Goal: Use online tool/utility: Utilize a website feature to perform a specific function

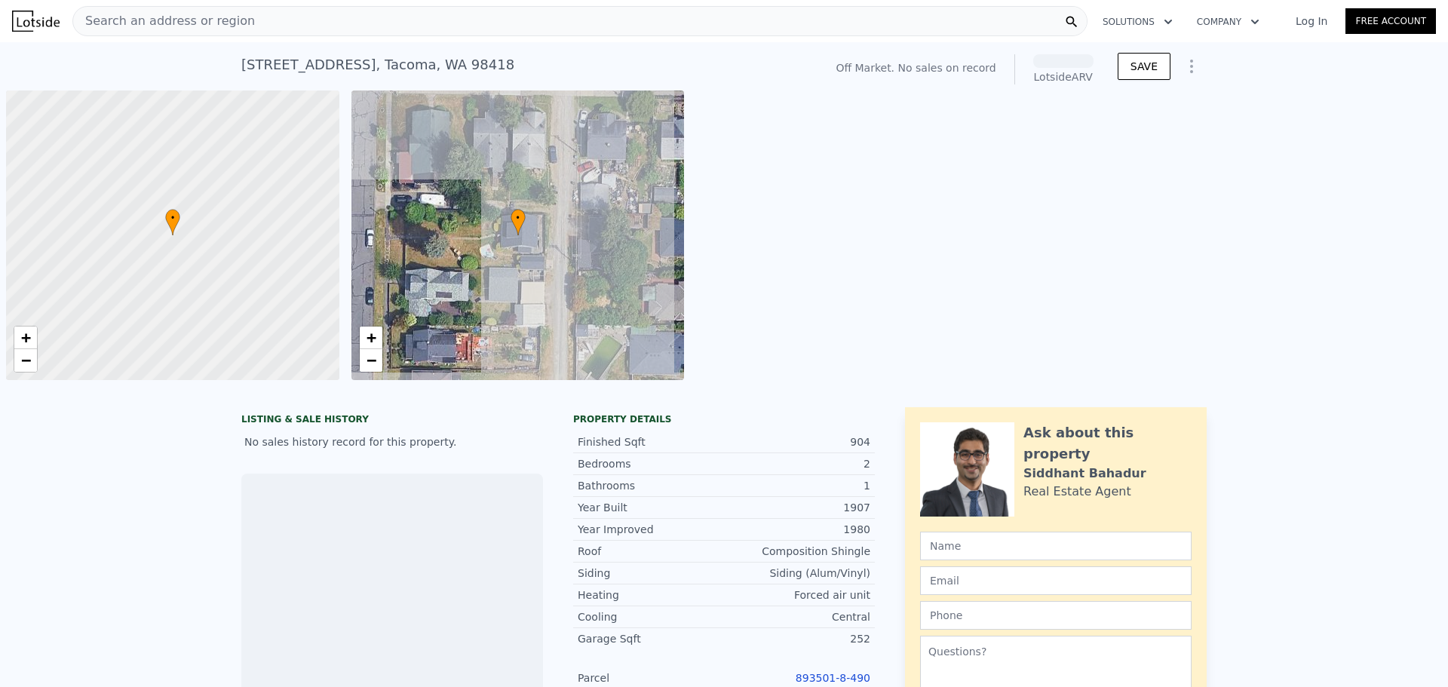
scroll to position [0, 6]
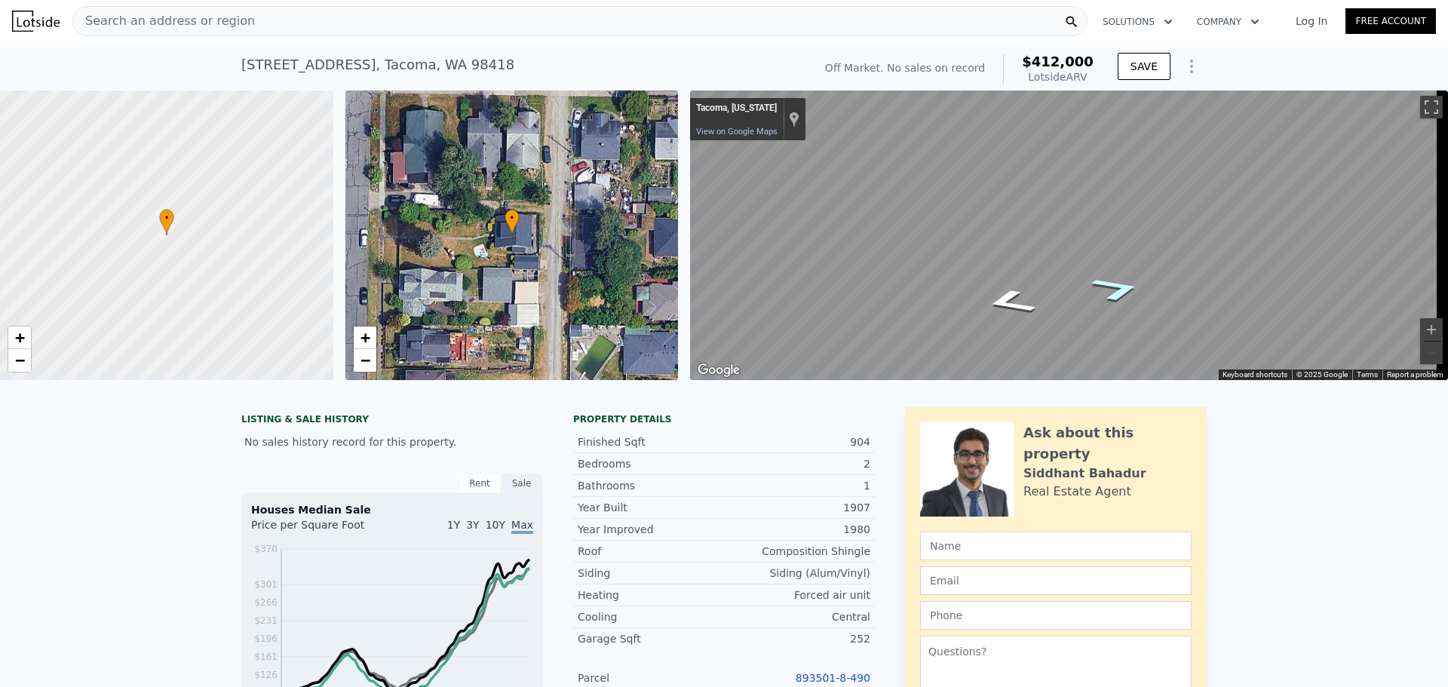
click at [1118, 293] on icon "Go North" at bounding box center [1116, 289] width 94 height 38
click at [1107, 323] on icon "Go North" at bounding box center [1108, 320] width 109 height 37
click at [1021, 299] on icon "Go South" at bounding box center [1018, 298] width 109 height 37
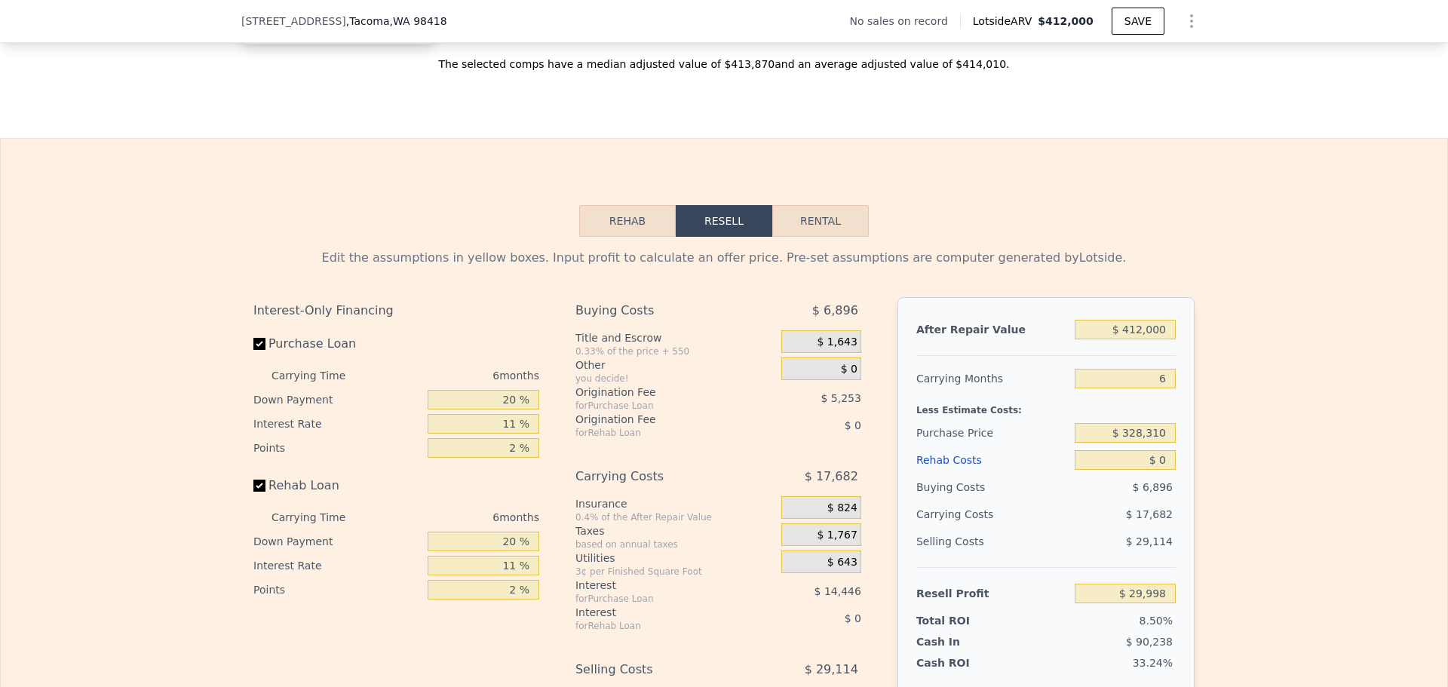
scroll to position [2106, 0]
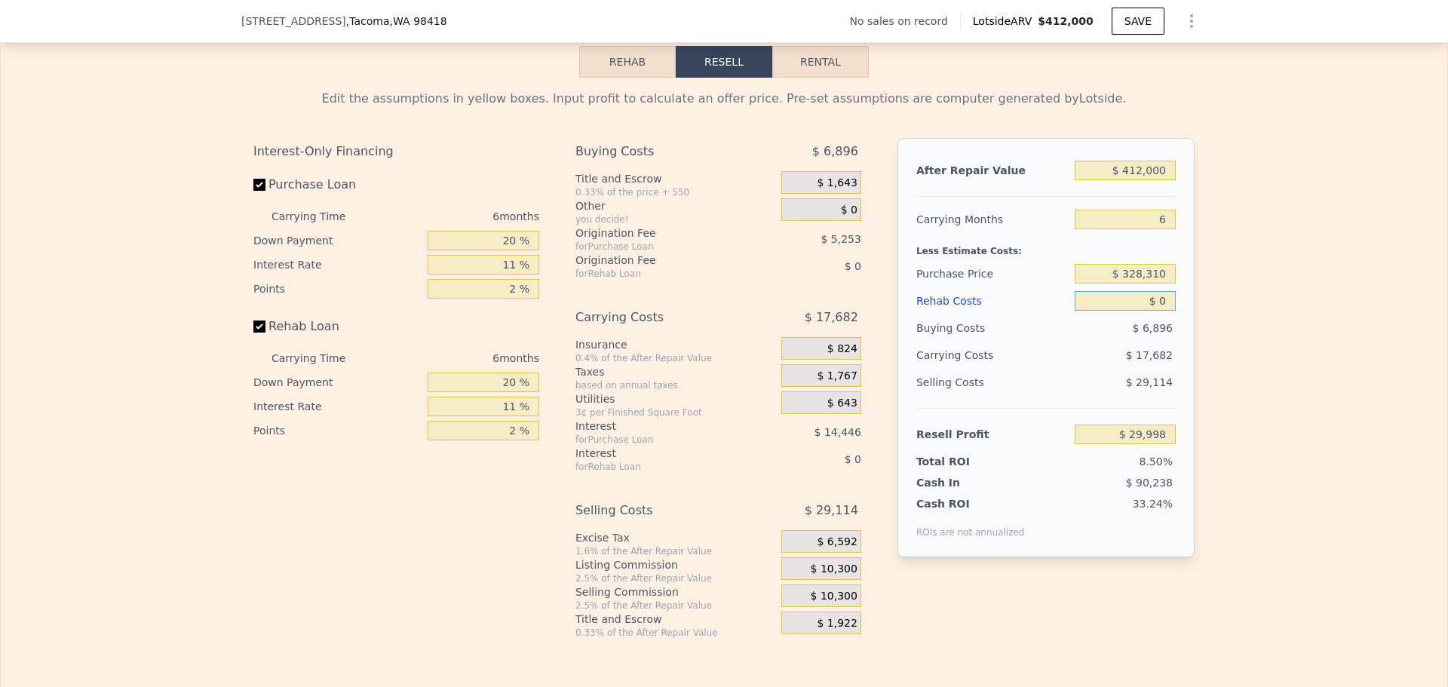
click at [1129, 311] on input "$ 0" at bounding box center [1125, 301] width 101 height 20
click at [1139, 311] on input "$ 0" at bounding box center [1125, 301] width 101 height 20
type input "$ 40"
type input "$ 29,957"
type input "$ 400"
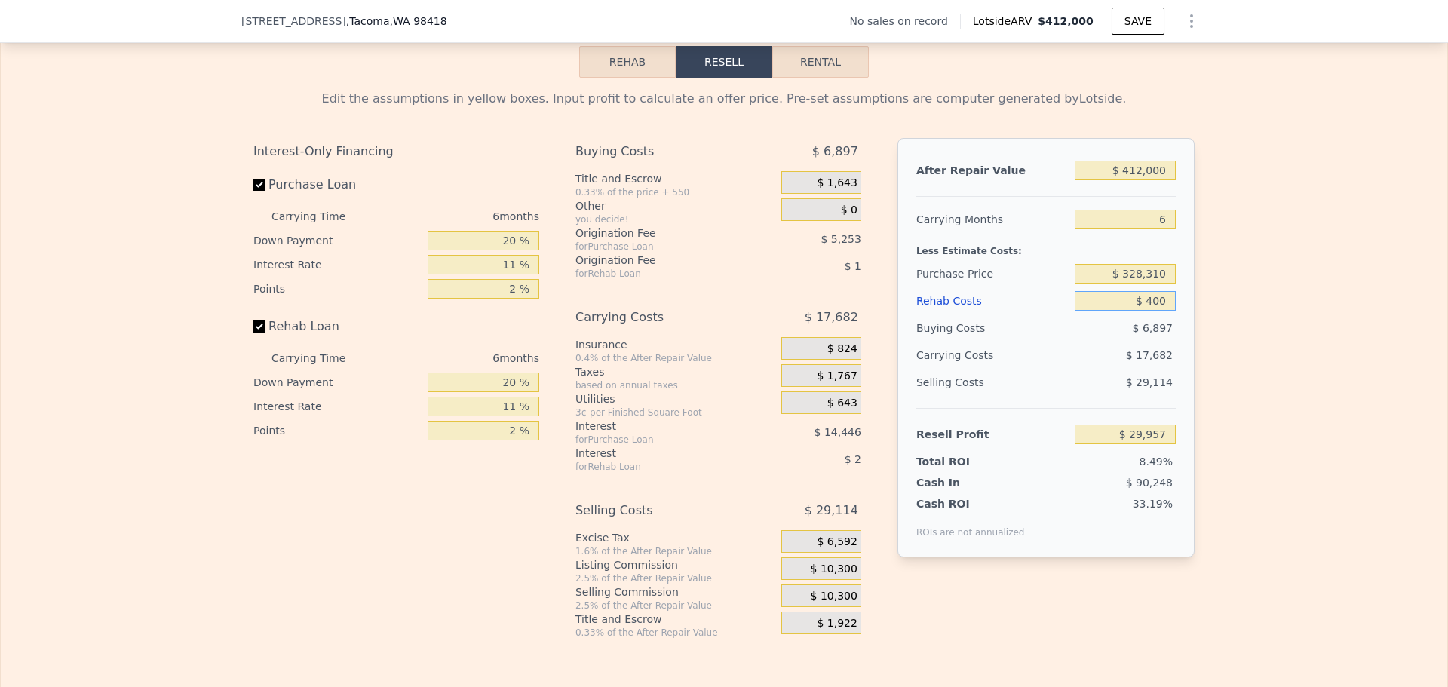
type input "$ 29,574"
type input "$ 4,000"
type input "$ 25,760"
type input "$ 400,000"
type input "-$ 394,000"
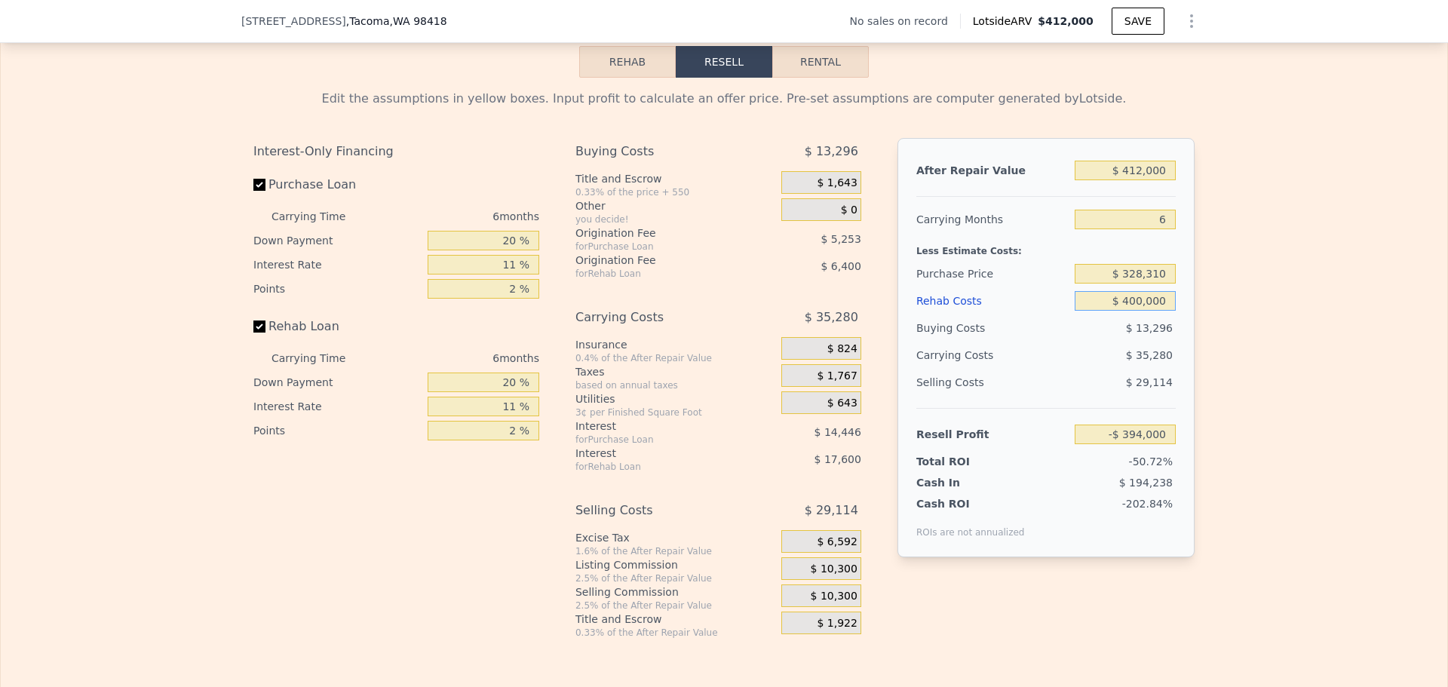
type input "$ 40,000"
type input "-$ 12,400"
type input "$ 40,000"
click at [1295, 422] on div "Edit the assumptions in yellow boxes. Input profit to calculate an offer price.…" at bounding box center [724, 358] width 1446 height 561
click at [1130, 284] on input "$ 328,310" at bounding box center [1125, 274] width 101 height 20
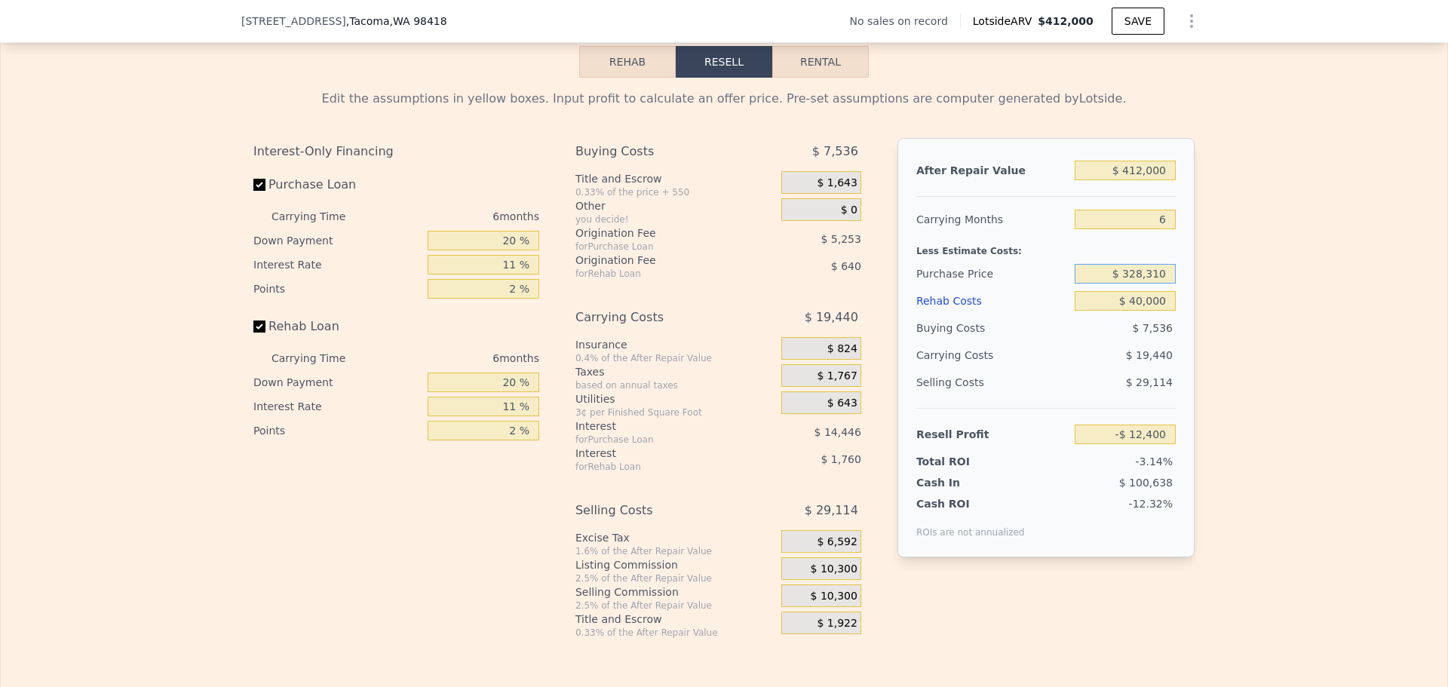
drag, startPoint x: 1131, startPoint y: 294, endPoint x: 1240, endPoint y: 313, distance: 110.2
click at [1178, 295] on div "After Repair Value $ 412,000 Carrying Months 6 Less Estimate Costs: Purchase Pr…" at bounding box center [1045, 347] width 297 height 419
type input "$ 305,000"
click at [1126, 311] on input "$ 40,000" at bounding box center [1125, 301] width 101 height 20
type input "$ 12,386"
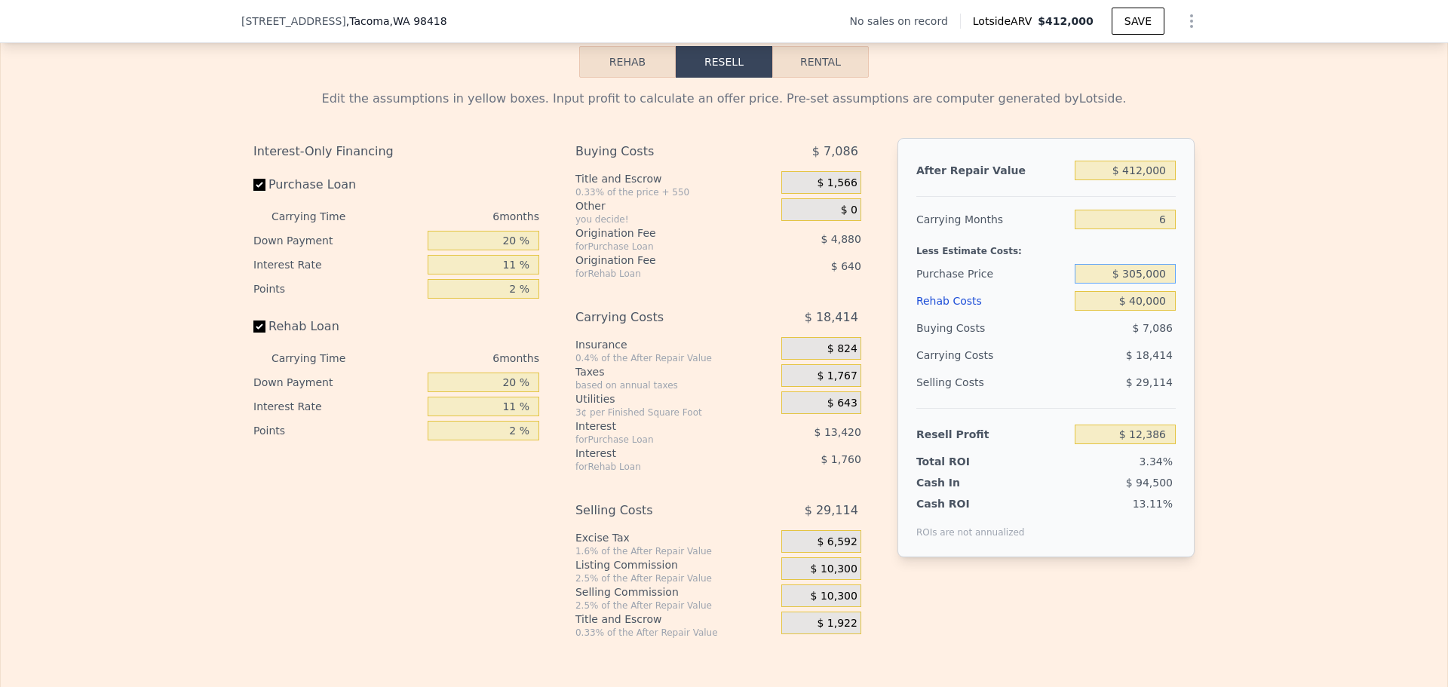
click at [1159, 284] on input "$ 305,000" at bounding box center [1125, 274] width 101 height 20
type input "$ 0"
type input "$ 29,998"
